Goal: Task Accomplishment & Management: Use online tool/utility

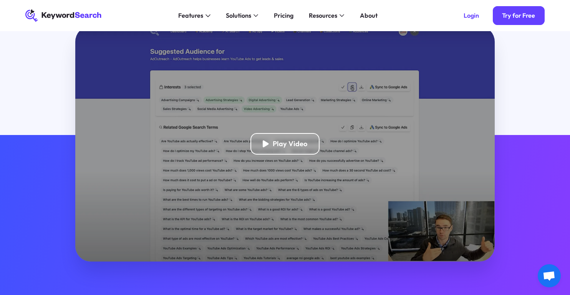
scroll to position [77, 0]
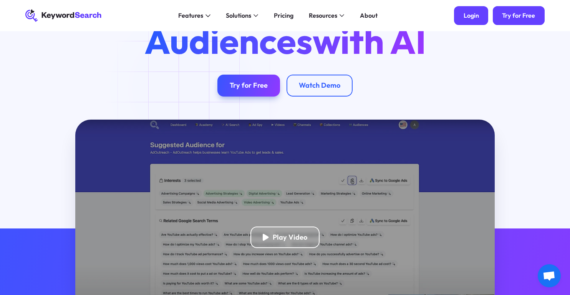
click at [479, 17] on div "Login" at bounding box center [471, 16] width 15 height 8
